Goal: Transaction & Acquisition: Purchase product/service

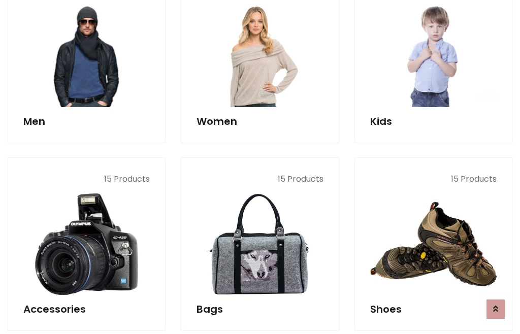
scroll to position [736, 0]
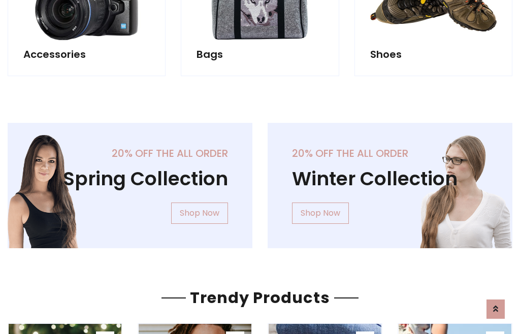
click at [260, 181] on div "20% off the all order Winter Collection Shop Now" at bounding box center [390, 194] width 260 height 142
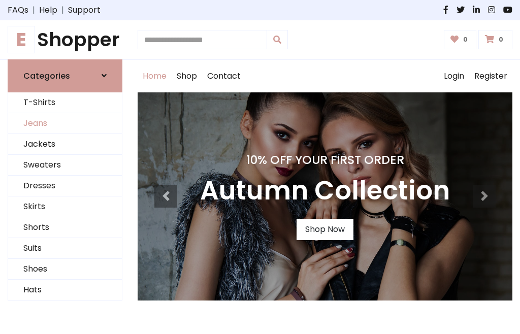
click at [65, 123] on link "Jeans" at bounding box center [65, 123] width 114 height 21
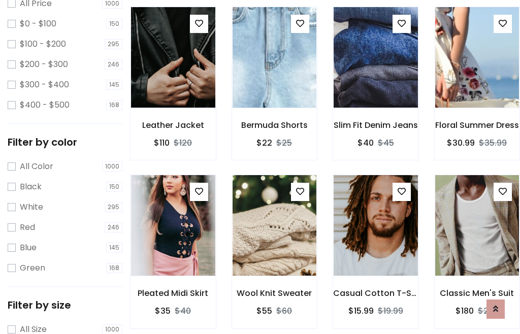
scroll to position [320, 0]
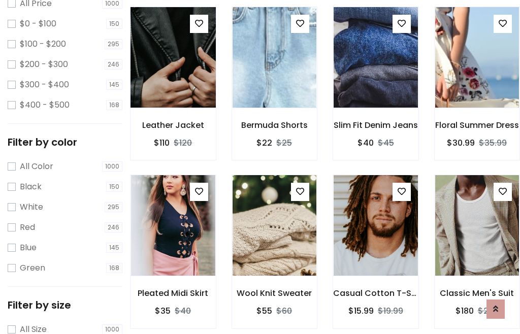
click at [173, 79] on img at bounding box center [172, 58] width 101 height 244
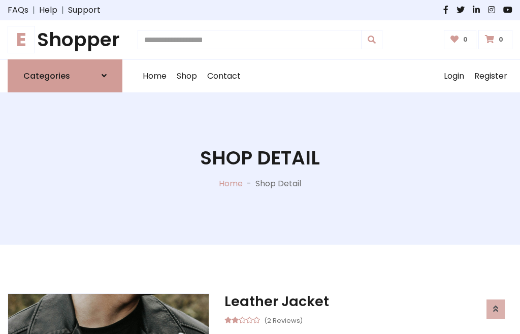
scroll to position [109, 0]
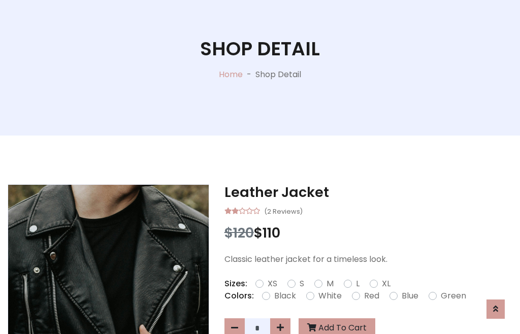
click at [370, 296] on label "Red" at bounding box center [371, 296] width 15 height 12
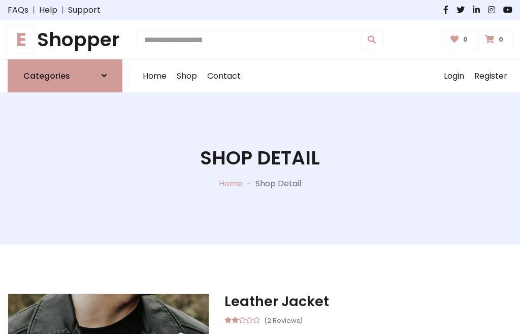
click at [260, 167] on h1 "Shop Detail" at bounding box center [260, 158] width 120 height 23
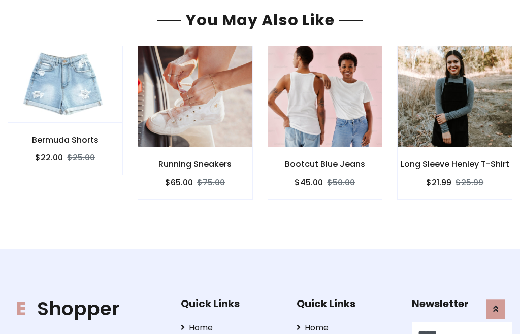
type input "******"
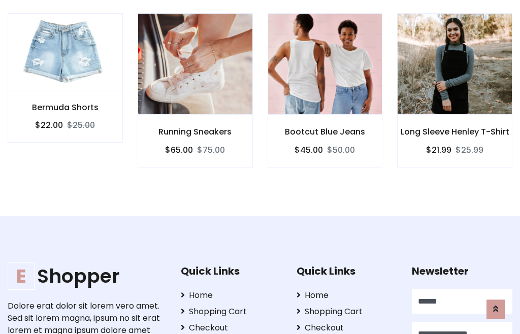
type input "**********"
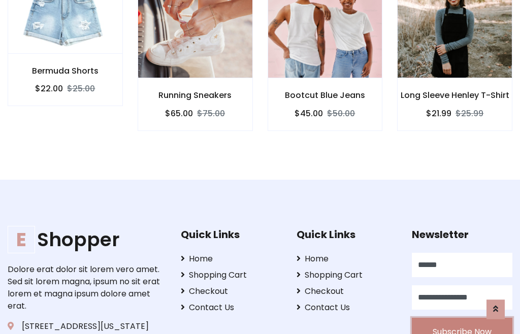
scroll to position [898, 0]
